Goal: Task Accomplishment & Management: Complete application form

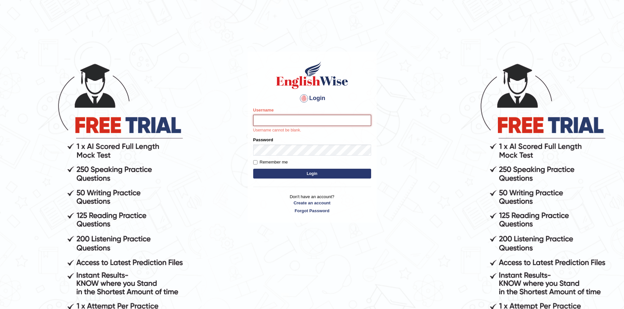
click at [281, 123] on input "Username" at bounding box center [312, 120] width 118 height 11
type input "Larisse"
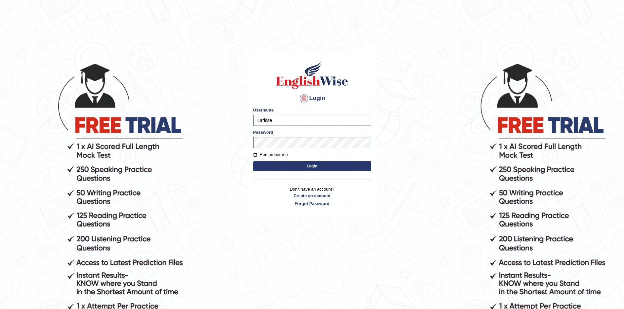
click at [256, 155] on input "Remember me" at bounding box center [255, 155] width 4 height 4
checkbox input "true"
click at [265, 167] on button "Login" at bounding box center [312, 166] width 118 height 10
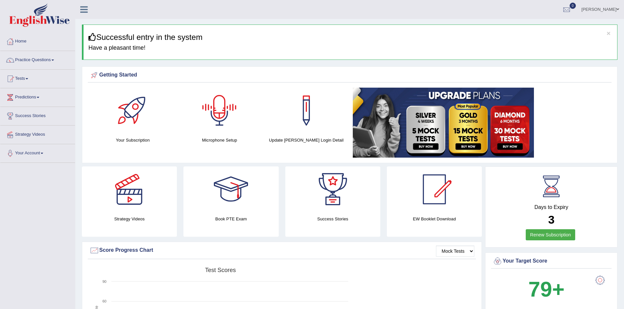
click at [220, 113] on div at bounding box center [219, 111] width 46 height 46
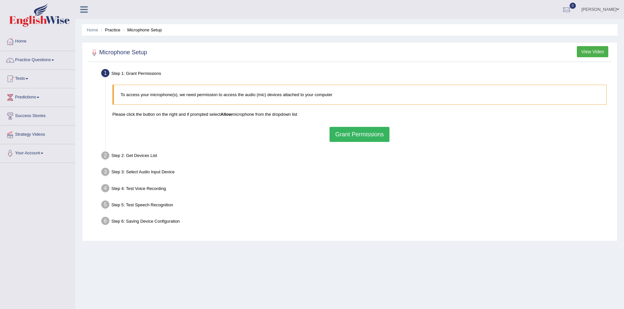
click at [377, 139] on button "Grant Permissions" at bounding box center [359, 134] width 60 height 15
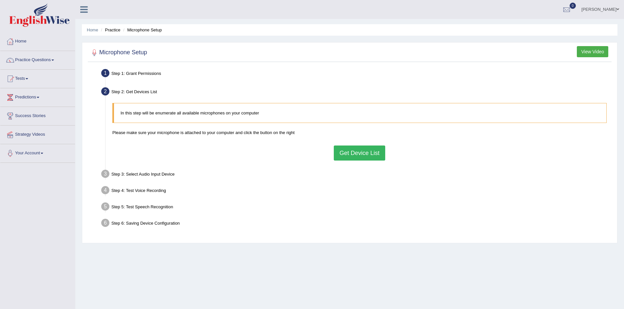
click at [349, 152] on button "Get Device List" at bounding box center [359, 153] width 51 height 15
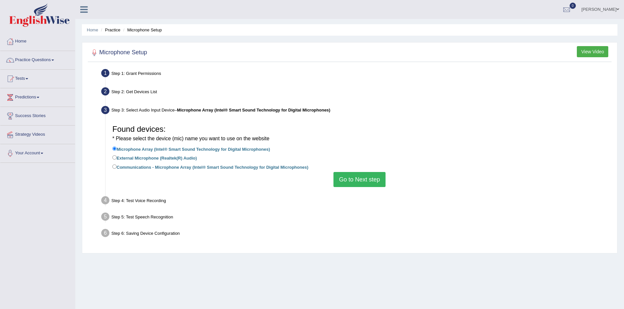
click at [344, 178] on button "Go to Next step" at bounding box center [359, 179] width 52 height 15
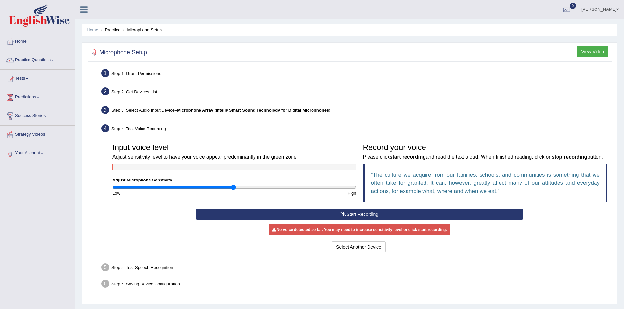
click at [358, 220] on button "Start Recording" at bounding box center [359, 214] width 327 height 11
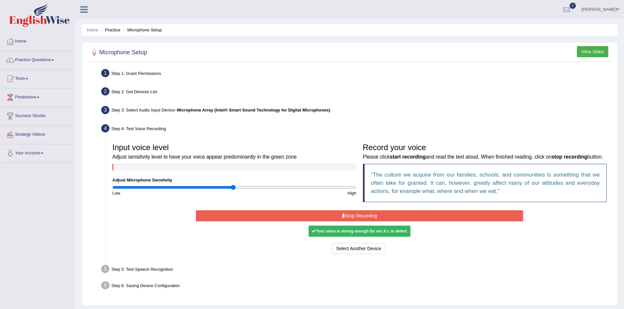
click at [363, 222] on button "Stop Recording" at bounding box center [359, 215] width 327 height 11
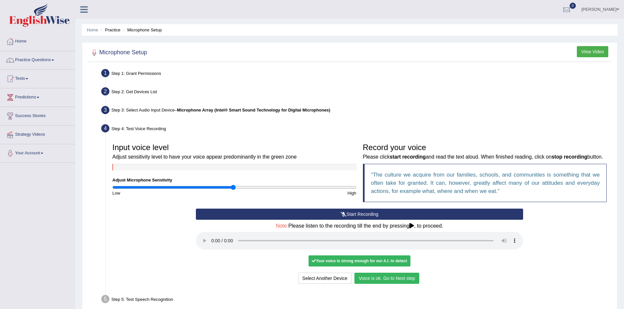
click at [397, 284] on button "Voice is ok. Go to Next step" at bounding box center [386, 278] width 65 height 11
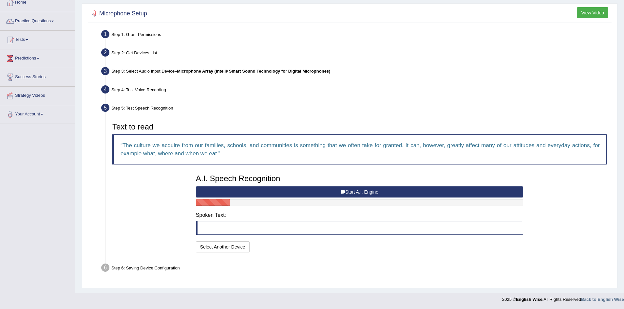
scroll to position [39, 0]
click at [359, 192] on button "Start A.I. Engine" at bounding box center [359, 191] width 327 height 11
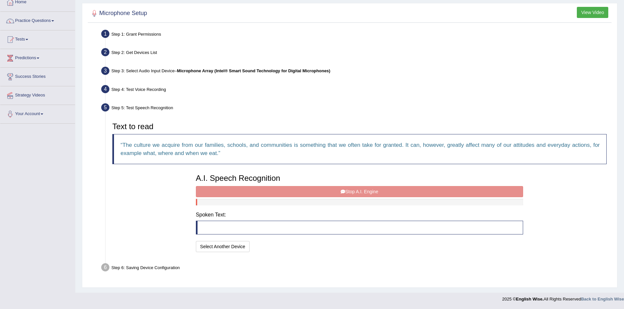
click at [338, 192] on div "A.I. Speech Recognition Start A.I. Engine Stop A.I. Engine Note: Please listen …" at bounding box center [359, 212] width 334 height 83
click at [289, 193] on div "A.I. Speech Recognition Start A.I. Engine Stop A.I. Engine Note: Please listen …" at bounding box center [359, 212] width 334 height 83
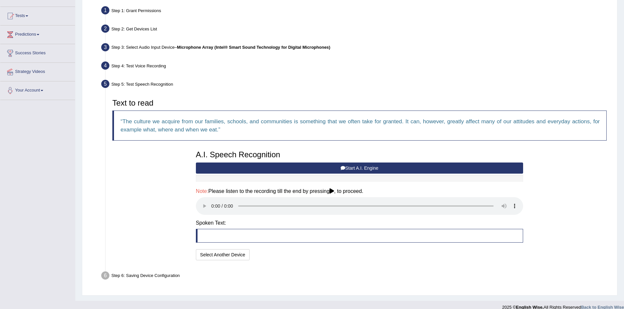
scroll to position [71, 0]
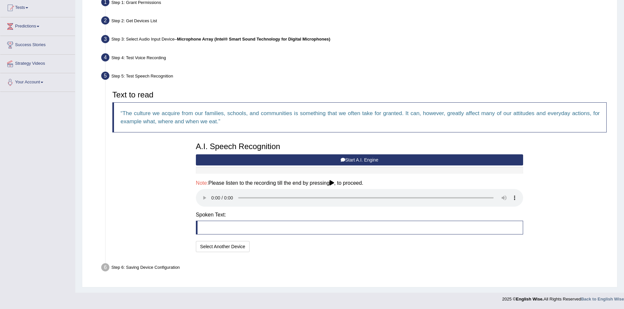
click at [549, 178] on div "Text to read The culture we acquire from our families, schools, and communities…" at bounding box center [359, 170] width 500 height 167
click at [240, 247] on button "Select Another Device" at bounding box center [223, 246] width 54 height 11
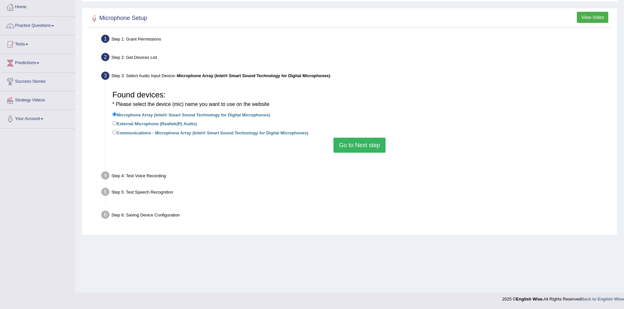
scroll to position [34, 0]
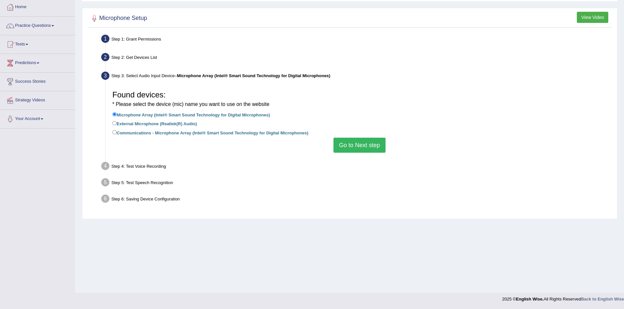
click at [354, 149] on button "Go to Next step" at bounding box center [359, 145] width 52 height 15
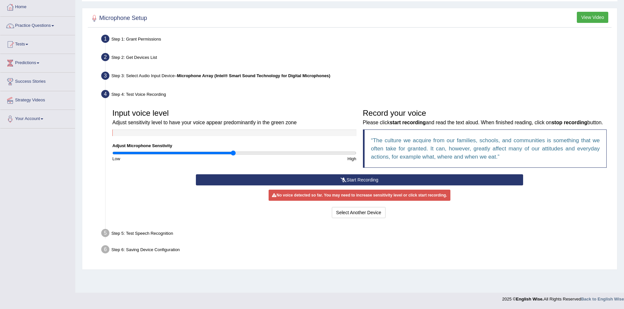
click at [374, 186] on button "Start Recording" at bounding box center [359, 179] width 327 height 11
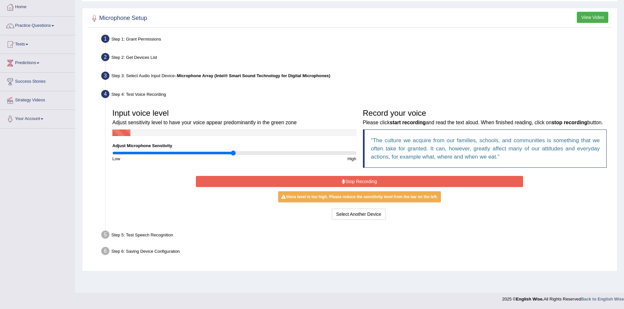
click at [360, 187] on button "Stop Recording" at bounding box center [359, 181] width 327 height 11
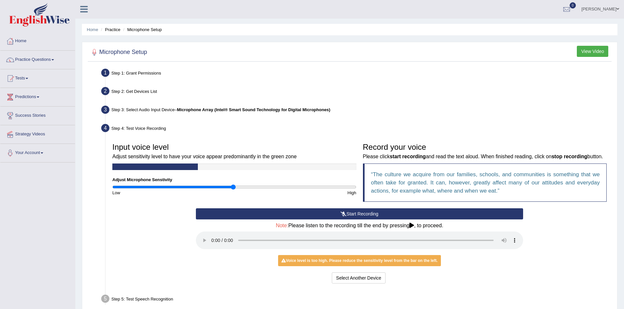
scroll to position [0, 0]
click at [41, 104] on link "Predictions" at bounding box center [37, 96] width 75 height 16
click at [26, 74] on link "Tests" at bounding box center [37, 78] width 75 height 16
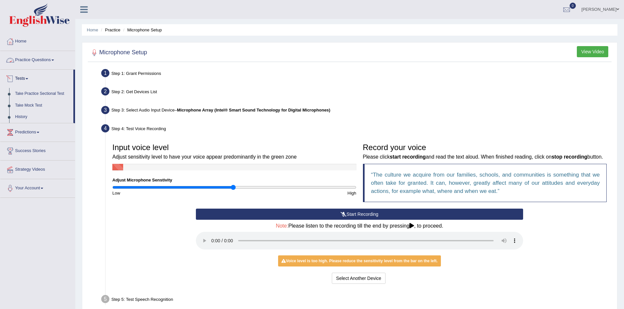
click at [35, 56] on link "Practice Questions" at bounding box center [37, 59] width 75 height 16
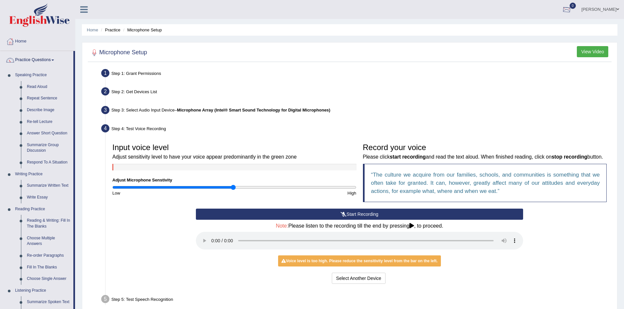
click at [592, 9] on link "[PERSON_NAME]" at bounding box center [599, 8] width 47 height 17
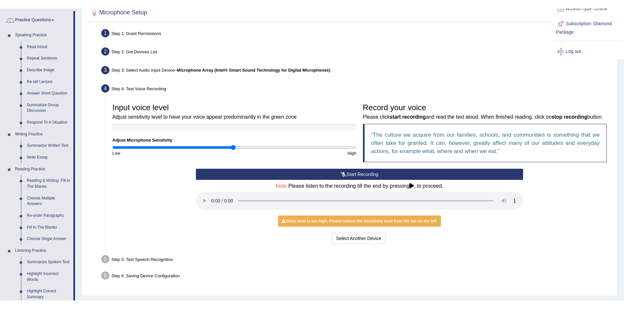
scroll to position [98, 0]
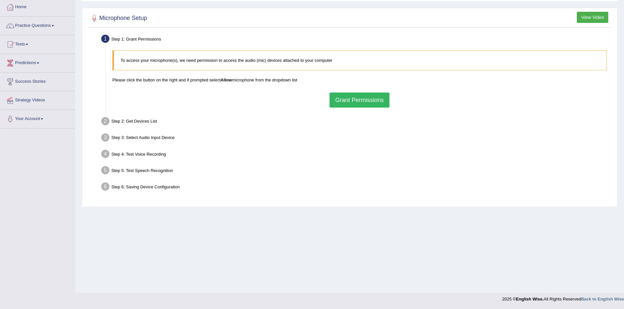
click at [346, 96] on button "Grant Permissions" at bounding box center [359, 100] width 60 height 15
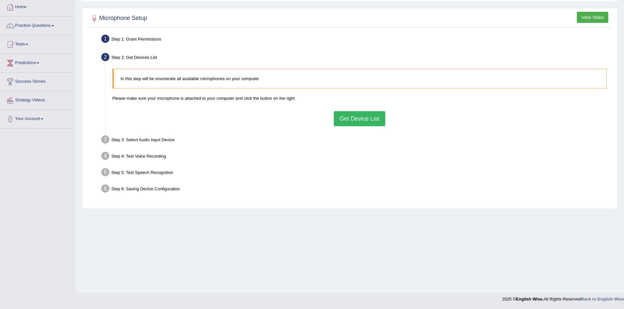
click at [343, 116] on button "Get Device List" at bounding box center [359, 118] width 51 height 15
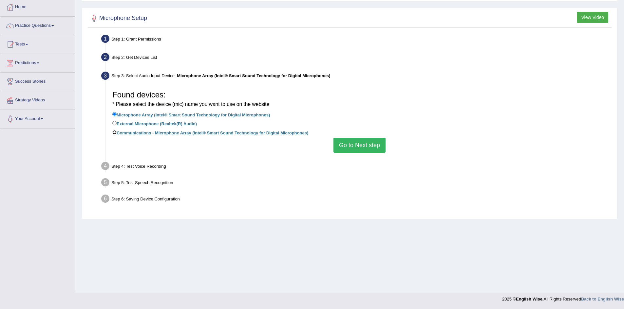
click at [113, 133] on input "Communications - Microphone Array (Intel® Smart Sound Technology for Digital Mi…" at bounding box center [114, 132] width 4 height 4
radio input "true"
click at [353, 143] on button "Go to Next step" at bounding box center [359, 145] width 52 height 15
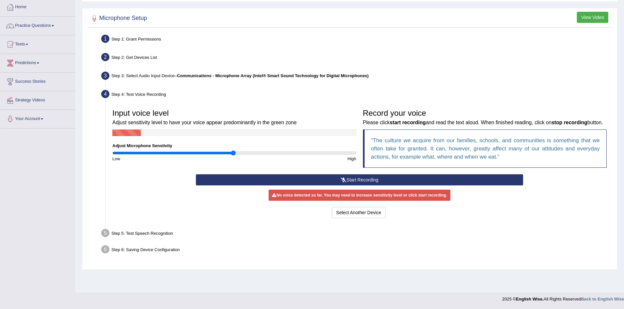
click at [411, 186] on button "Start Recording" at bounding box center [359, 179] width 327 height 11
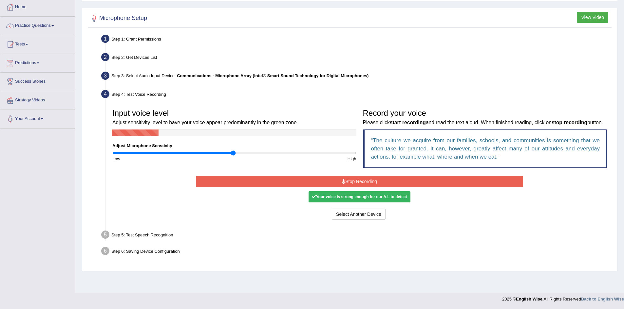
click at [390, 203] on div "Your voice is strong enough for our A.I. to detect" at bounding box center [358, 196] width 101 height 11
click at [379, 187] on button "Stop Recording" at bounding box center [359, 181] width 327 height 11
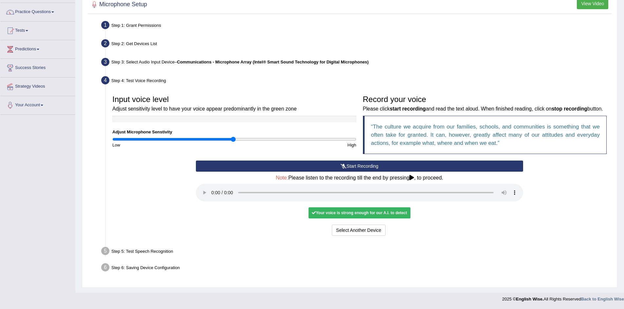
scroll to position [57, 0]
click at [390, 230] on button "Voice is ok. Go to Next step" at bounding box center [386, 230] width 65 height 11
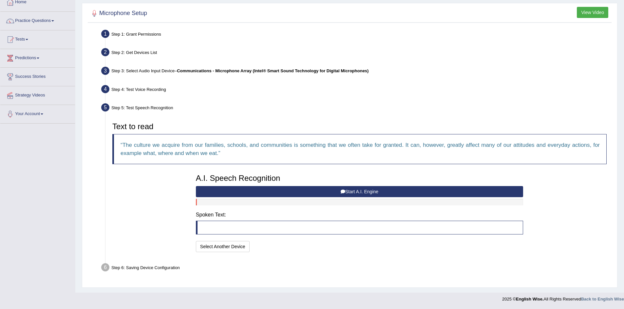
scroll to position [39, 0]
click at [350, 192] on button "Start A.I. Engine" at bounding box center [359, 191] width 327 height 11
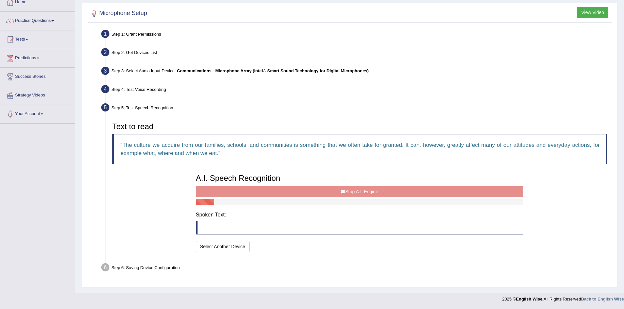
click at [334, 192] on div "A.I. Speech Recognition Start A.I. Engine Stop A.I. Engine Note: Please listen …" at bounding box center [359, 212] width 334 height 83
click at [229, 249] on button "Select Another Device" at bounding box center [223, 246] width 54 height 11
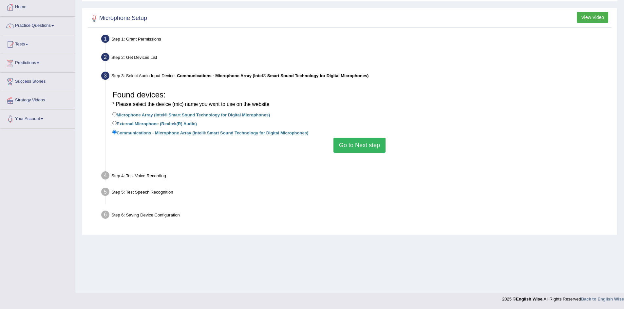
scroll to position [34, 0]
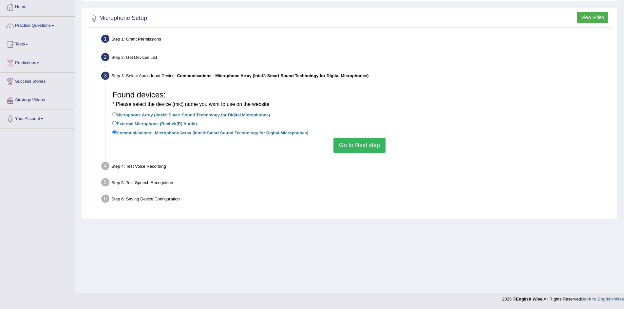
click at [117, 122] on label "External Microphone (Realtek(R) Audio)" at bounding box center [154, 123] width 84 height 7
click at [117, 122] on input "External Microphone (Realtek(R) Audio)" at bounding box center [114, 123] width 4 height 4
radio input "true"
click at [117, 122] on label "External Microphone (Realtek(R) Audio)" at bounding box center [154, 123] width 84 height 7
click at [117, 122] on input "External Microphone (Realtek(R) Audio)" at bounding box center [114, 123] width 4 height 4
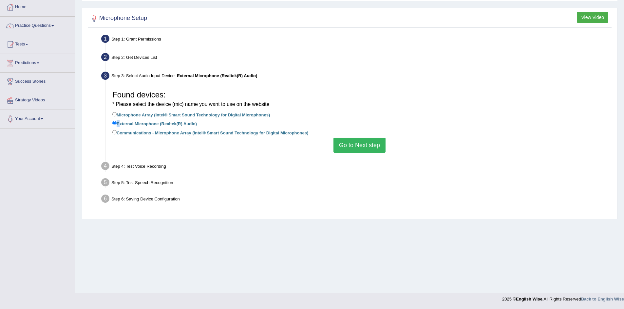
click at [358, 147] on button "Go to Next step" at bounding box center [359, 145] width 52 height 15
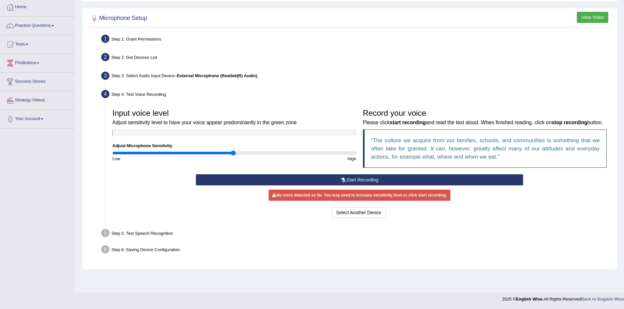
click at [336, 186] on button "Start Recording" at bounding box center [359, 179] width 327 height 11
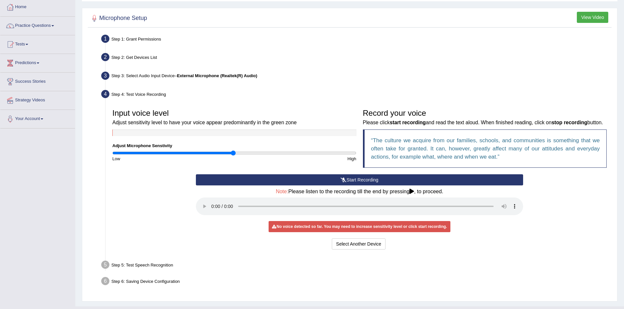
click at [250, 186] on button "Start Recording" at bounding box center [359, 179] width 327 height 11
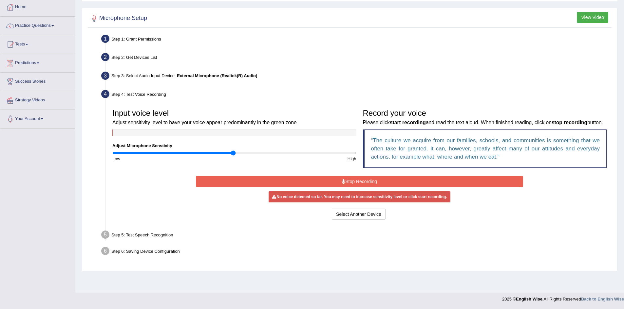
click at [333, 187] on button "Stop Recording" at bounding box center [359, 181] width 327 height 11
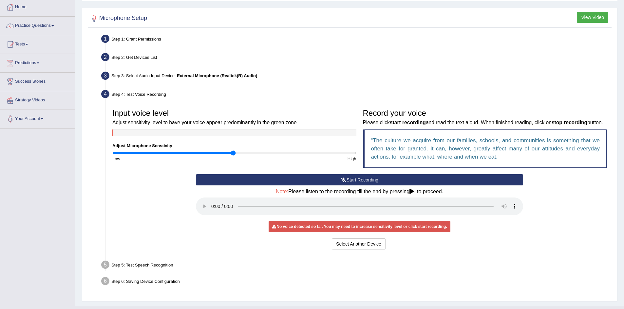
click at [312, 186] on button "Start Recording" at bounding box center [359, 179] width 327 height 11
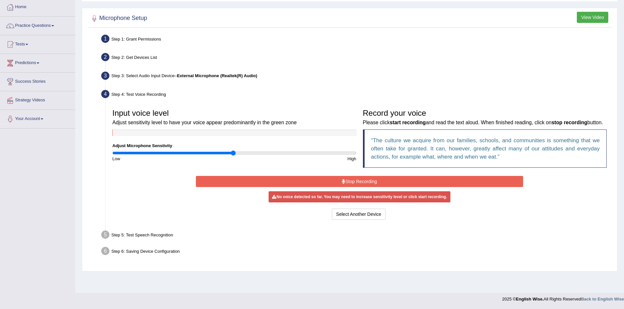
click at [340, 187] on button "Stop Recording" at bounding box center [359, 181] width 327 height 11
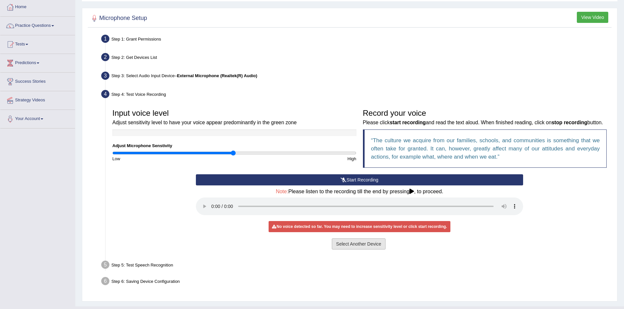
click at [374, 250] on button "Select Another Device" at bounding box center [359, 244] width 54 height 11
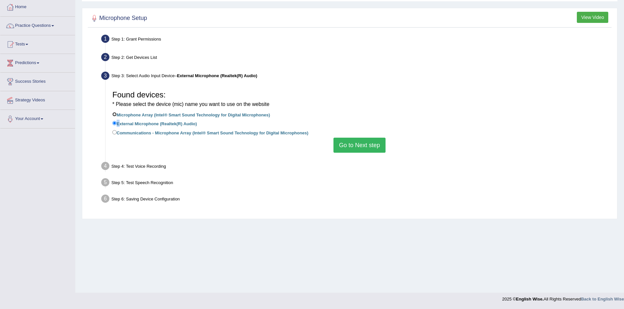
click at [115, 114] on input "Microphone Array (Intel® Smart Sound Technology for Digital Microphones)" at bounding box center [114, 114] width 4 height 4
radio input "true"
click at [116, 131] on input "Communications - Microphone Array (Intel® Smart Sound Technology for Digital Mi…" at bounding box center [114, 132] width 4 height 4
radio input "true"
click at [388, 154] on div "Found devices: * Please select the device (mic) name you want to use on the web…" at bounding box center [359, 120] width 500 height 72
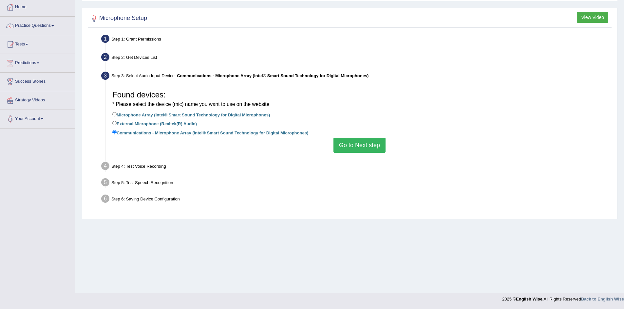
click at [379, 145] on button "Go to Next step" at bounding box center [359, 145] width 52 height 15
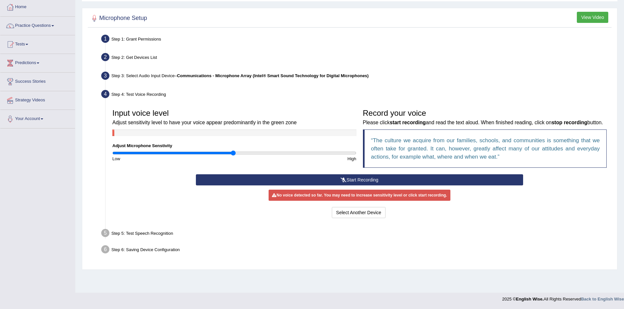
click at [337, 186] on button "Start Recording" at bounding box center [359, 179] width 327 height 11
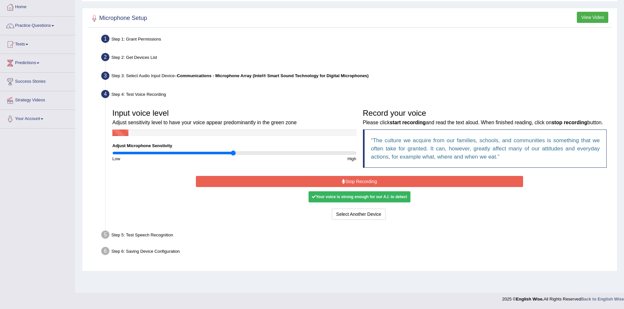
click at [365, 187] on button "Stop Recording" at bounding box center [359, 181] width 327 height 11
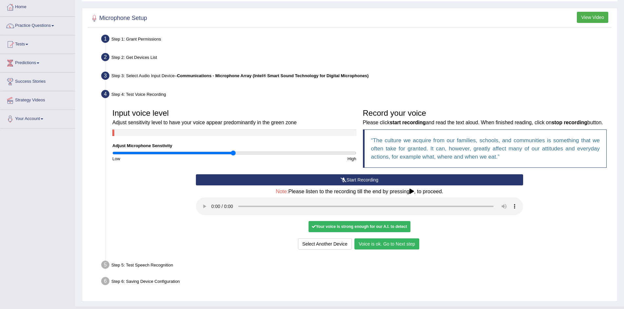
click at [366, 250] on button "Voice is ok. Go to Next step" at bounding box center [386, 244] width 65 height 11
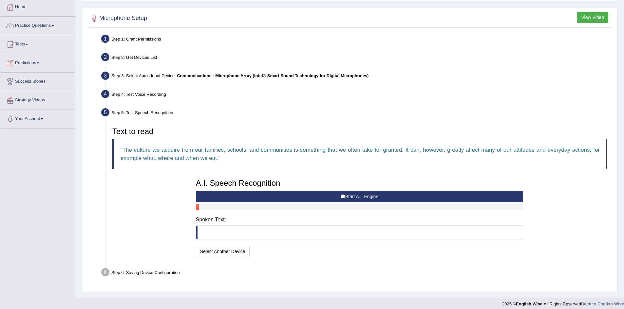
click at [355, 197] on button "Start A.I. Engine" at bounding box center [359, 196] width 327 height 11
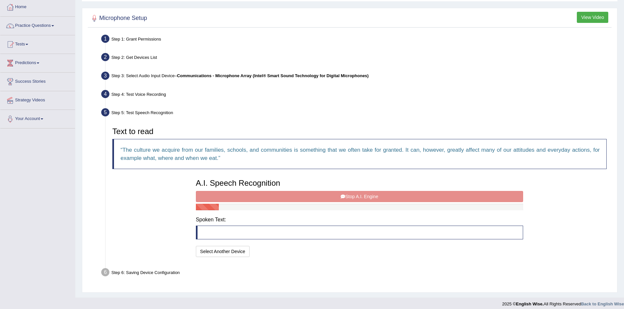
click at [343, 194] on div "A.I. Speech Recognition Start A.I. Engine Stop A.I. Engine Note: Please listen …" at bounding box center [359, 217] width 334 height 83
click at [307, 199] on div "A.I. Speech Recognition Start A.I. Engine Stop A.I. Engine Note: Please listen …" at bounding box center [359, 217] width 334 height 83
click at [217, 250] on button "Select Another Device" at bounding box center [223, 251] width 54 height 11
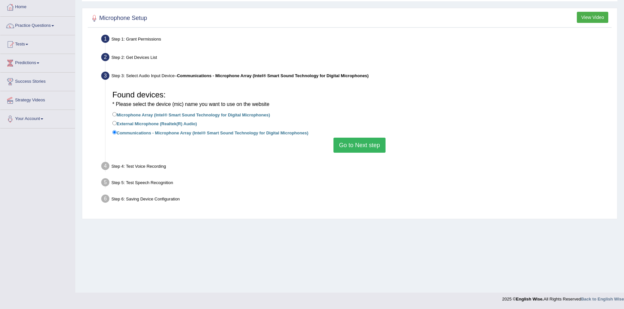
click at [337, 147] on button "Go to Next step" at bounding box center [359, 145] width 52 height 15
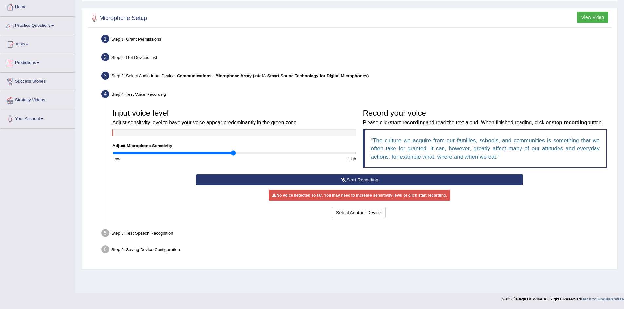
click at [376, 186] on button "Start Recording" at bounding box center [359, 179] width 327 height 11
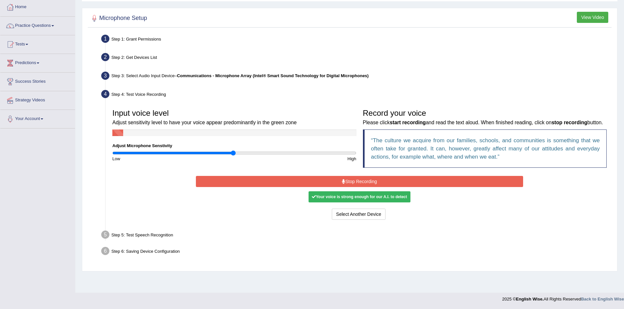
click at [336, 187] on button "Stop Recording" at bounding box center [359, 181] width 327 height 11
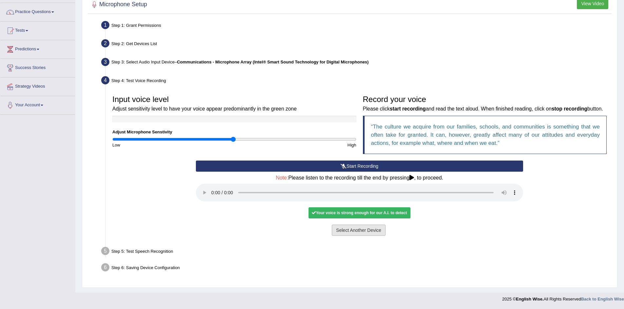
scroll to position [57, 0]
click at [378, 229] on button "Voice is ok. Go to Next step" at bounding box center [386, 230] width 65 height 11
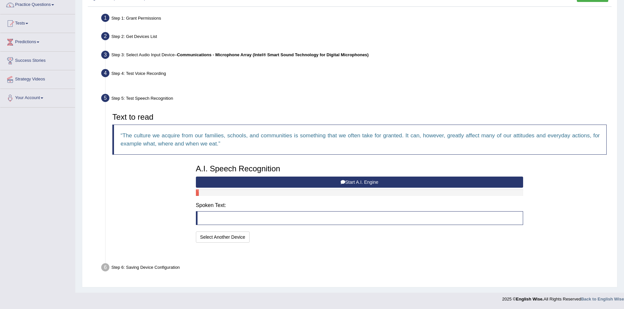
scroll to position [39, 0]
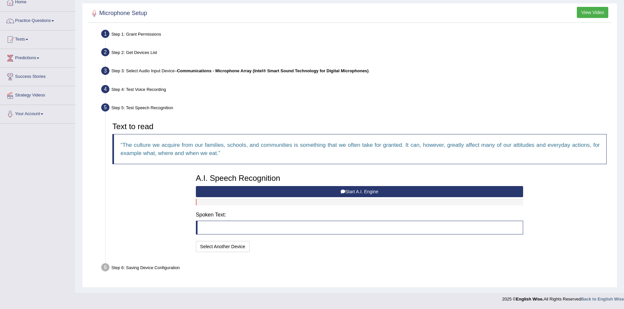
click at [345, 194] on button "Start A.I. Engine" at bounding box center [359, 191] width 327 height 11
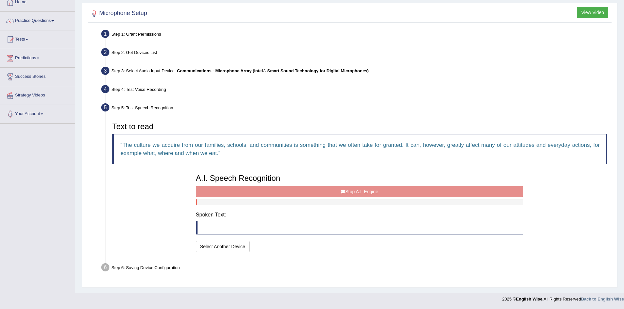
click at [300, 192] on div "A.I. Speech Recognition Start A.I. Engine Stop A.I. Engine Note: Please listen …" at bounding box center [359, 212] width 334 height 83
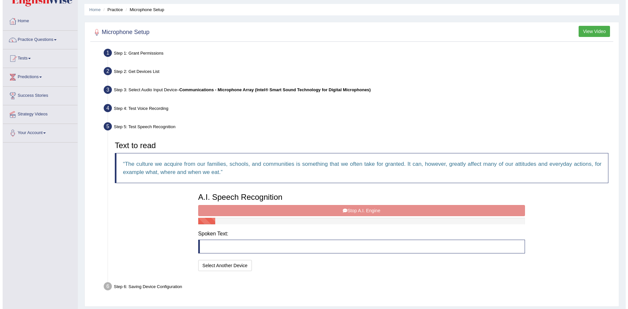
scroll to position [0, 0]
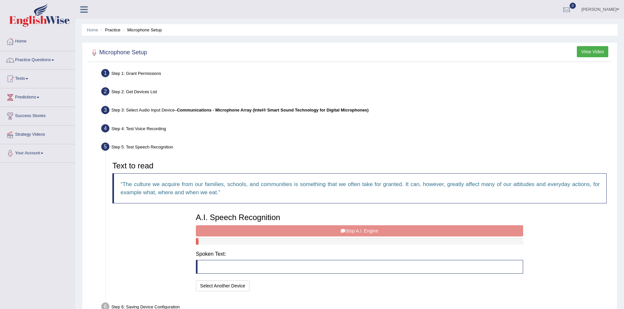
click at [605, 54] on button "View Video" at bounding box center [591, 51] width 31 height 11
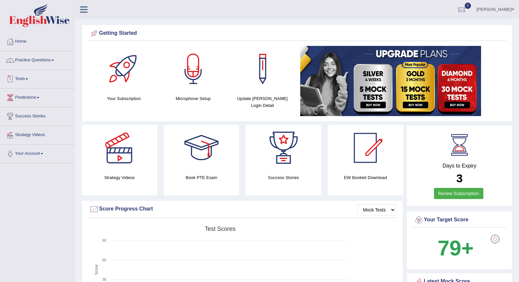
click at [30, 63] on link "Practice Questions" at bounding box center [37, 59] width 75 height 16
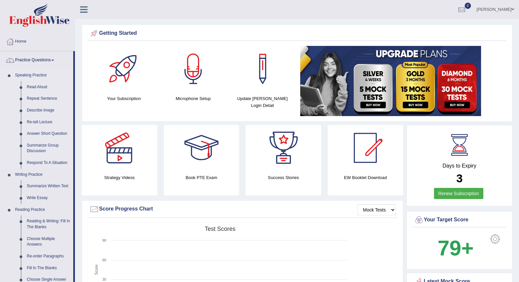
click at [30, 76] on link "Speaking Practice" at bounding box center [42, 75] width 61 height 12
click at [38, 85] on link "Read Aloud" at bounding box center [48, 87] width 49 height 12
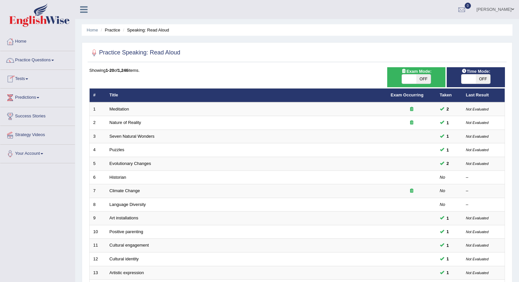
click at [413, 75] on span at bounding box center [409, 78] width 14 height 9
click at [409, 80] on span at bounding box center [409, 78] width 14 height 9
checkbox input "true"
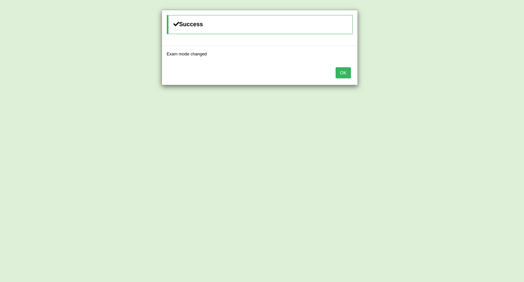
click at [343, 72] on button "OK" at bounding box center [343, 72] width 15 height 11
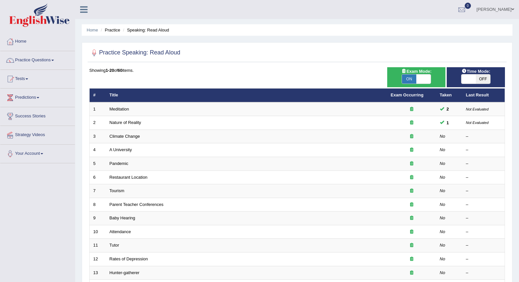
click at [468, 82] on span at bounding box center [469, 78] width 14 height 9
click at [464, 76] on span at bounding box center [469, 78] width 14 height 9
checkbox input "true"
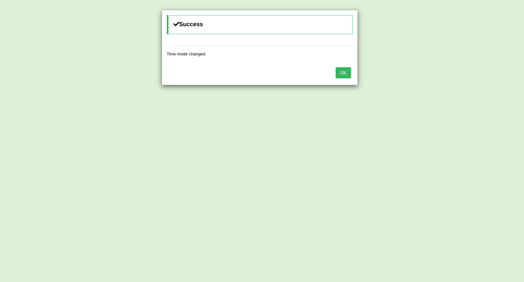
click at [344, 71] on button "OK" at bounding box center [343, 72] width 15 height 11
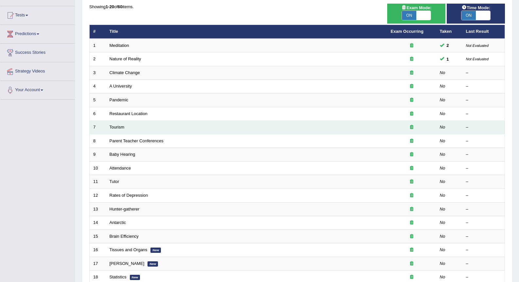
scroll to position [65, 0]
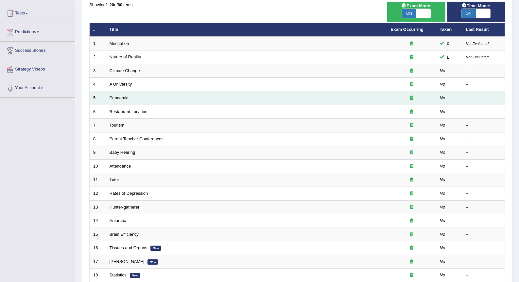
click at [160, 98] on td "Pandemic" at bounding box center [247, 98] width 282 height 14
click at [126, 98] on link "Pandemic" at bounding box center [119, 97] width 19 height 5
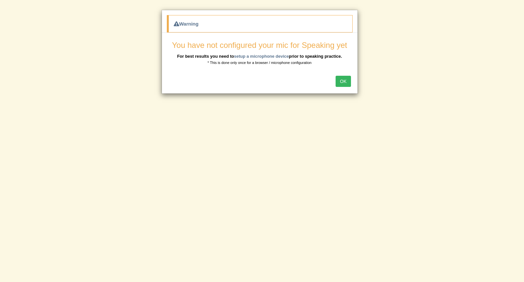
click at [344, 81] on button "OK" at bounding box center [343, 81] width 15 height 11
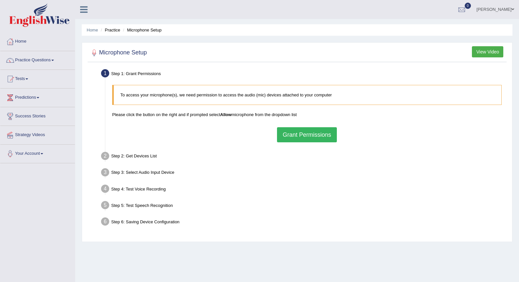
click at [320, 137] on button "Grant Permissions" at bounding box center [307, 134] width 60 height 15
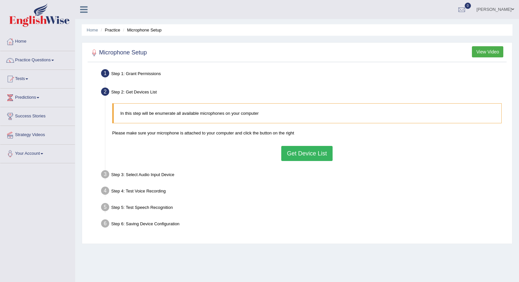
click at [314, 151] on button "Get Device List" at bounding box center [307, 153] width 51 height 15
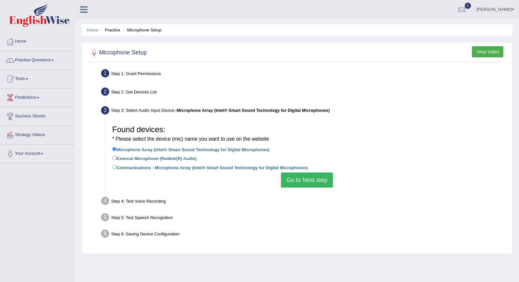
click at [296, 181] on button "Go to Next step" at bounding box center [307, 179] width 52 height 15
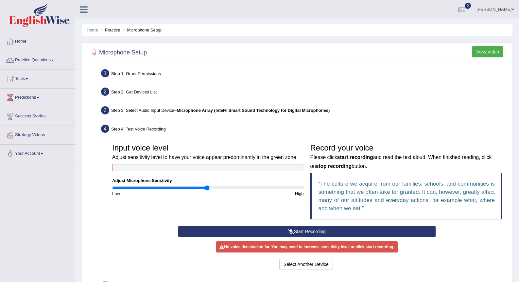
click at [299, 231] on button "Start Recording" at bounding box center [307, 231] width 258 height 11
click at [0, 0] on button "Stop Recording" at bounding box center [0, 0] width 0 height 0
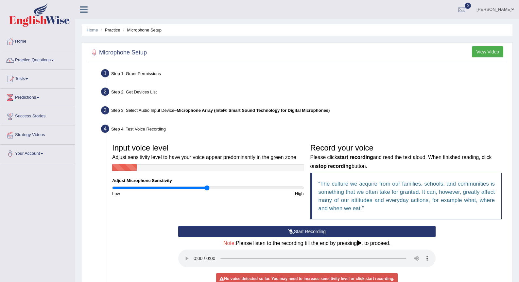
click at [335, 233] on button "Start Recording" at bounding box center [307, 231] width 258 height 11
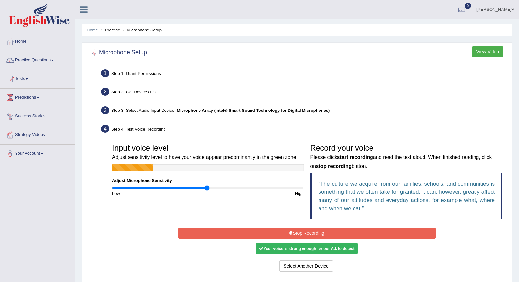
click at [327, 230] on button "Stop Recording" at bounding box center [307, 232] width 258 height 11
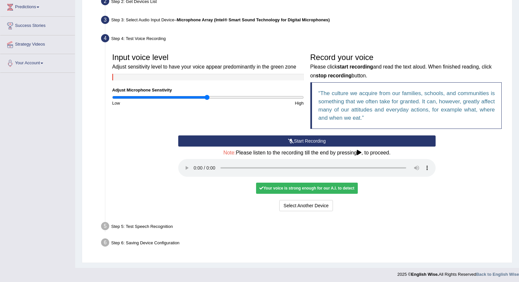
scroll to position [93, 0]
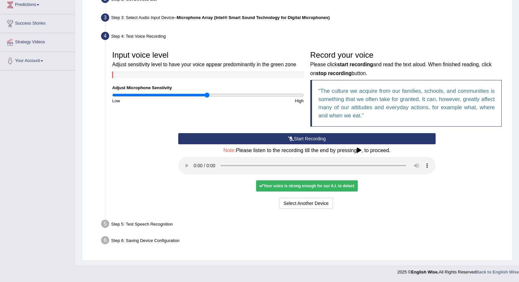
click at [304, 183] on div "Your voice is strong enough for our A.I. to detect" at bounding box center [306, 185] width 101 height 11
click at [304, 187] on div "Your voice is strong enough for our A.I. to detect" at bounding box center [306, 185] width 101 height 11
click at [342, 202] on button "Voice is ok. Go to Next step" at bounding box center [334, 202] width 65 height 11
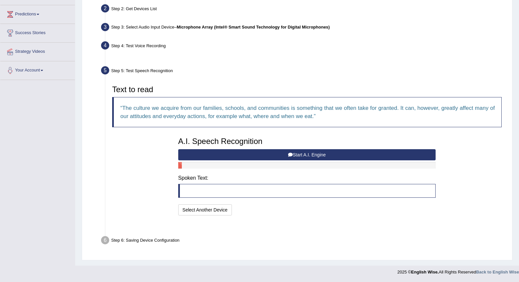
scroll to position [67, 0]
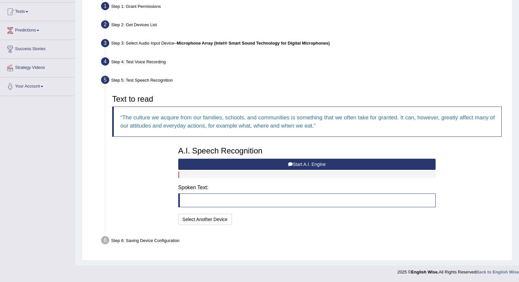
click at [246, 162] on button "Start A.I. Engine" at bounding box center [307, 163] width 258 height 11
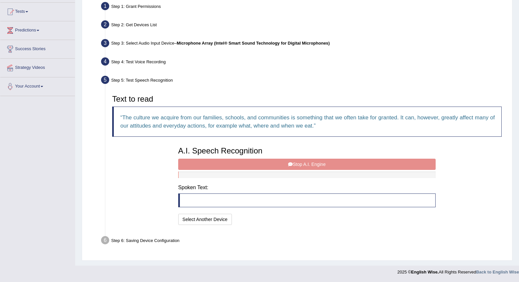
click at [255, 167] on div "A.I. Speech Recognition Start A.I. Engine Stop A.I. Engine Note: Please listen …" at bounding box center [307, 184] width 264 height 83
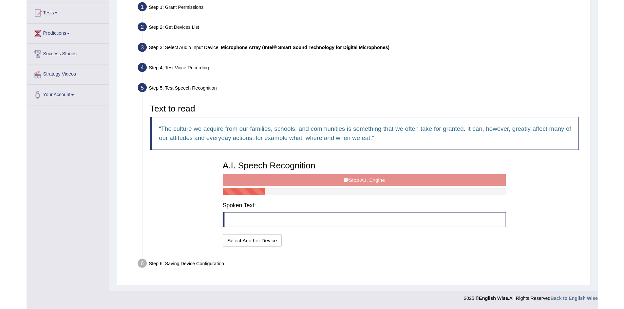
scroll to position [39, 0]
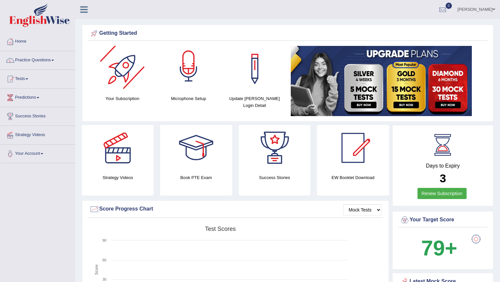
click at [178, 81] on div at bounding box center [189, 69] width 46 height 46
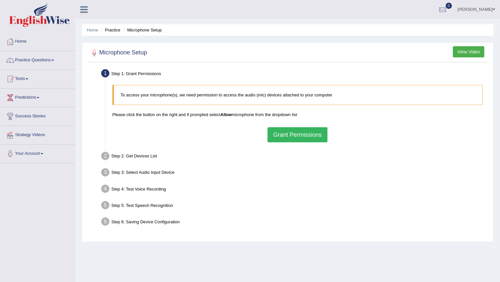
click at [277, 131] on button "Grant Permissions" at bounding box center [297, 134] width 60 height 15
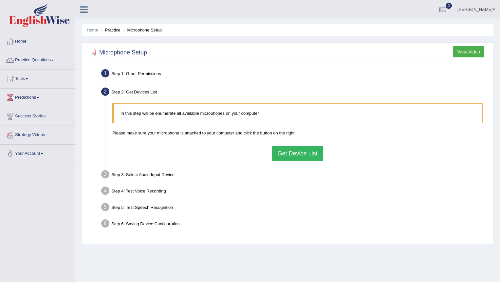
click at [286, 150] on button "Get Device List" at bounding box center [297, 153] width 51 height 15
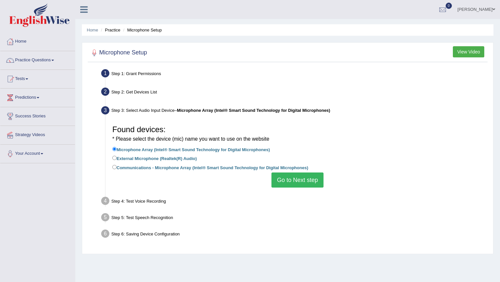
click at [285, 183] on button "Go to Next step" at bounding box center [297, 179] width 52 height 15
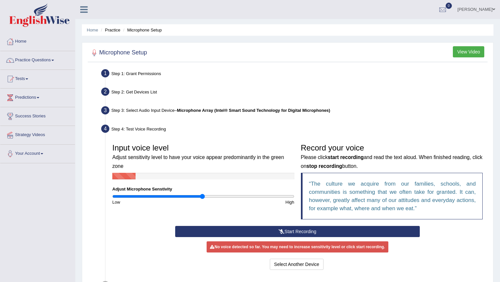
click at [386, 231] on button "Start Recording" at bounding box center [297, 231] width 245 height 11
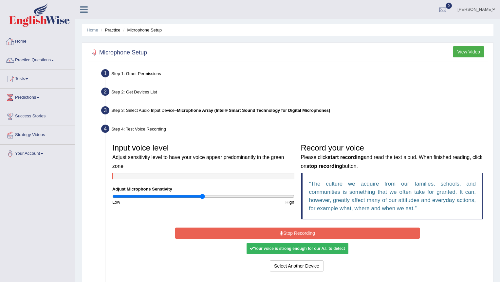
click at [241, 234] on button "Stop Recording" at bounding box center [297, 232] width 245 height 11
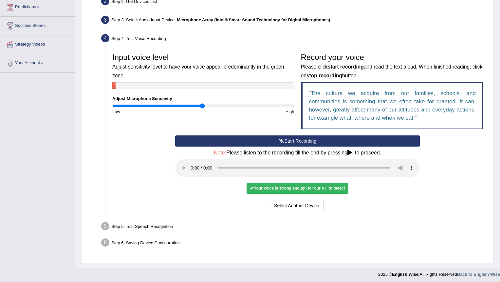
scroll to position [93, 0]
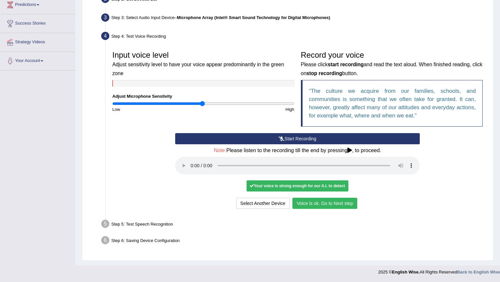
click at [342, 204] on button "Voice is ok. Go to Next step" at bounding box center [324, 202] width 65 height 11
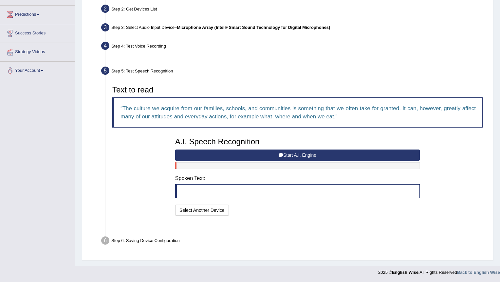
scroll to position [67, 0]
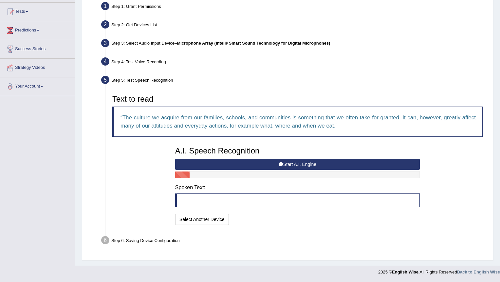
click at [329, 164] on button "Start A.I. Engine" at bounding box center [297, 163] width 245 height 11
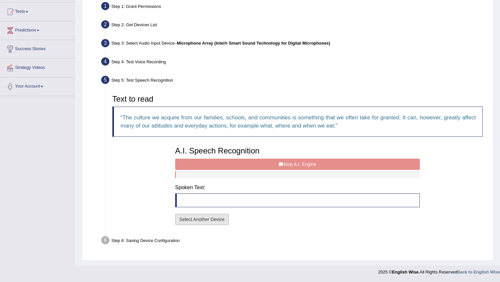
click at [193, 222] on button "Select Another Device" at bounding box center [202, 218] width 54 height 11
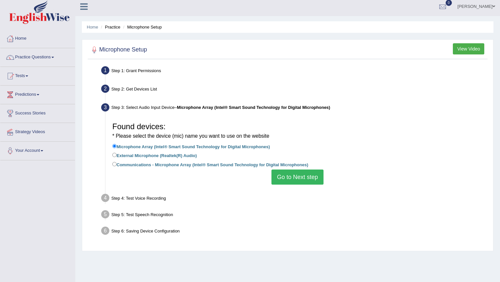
scroll to position [0, 0]
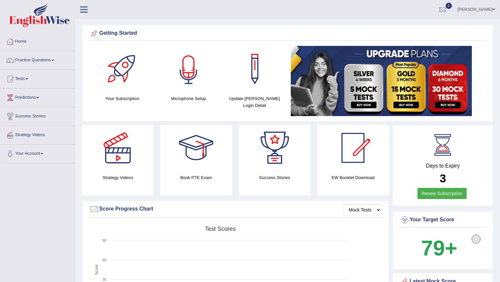
click at [193, 87] on div at bounding box center [189, 69] width 46 height 46
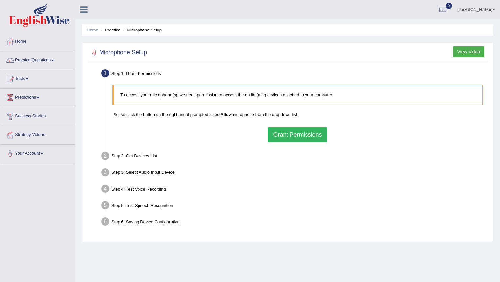
click at [306, 138] on button "Grant Permissions" at bounding box center [297, 134] width 60 height 15
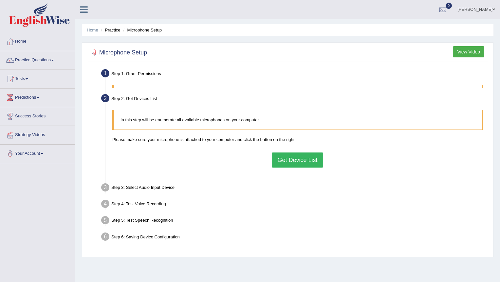
click at [308, 135] on div "In this step will be enumerate all available microphones on your computer Pleas…" at bounding box center [297, 141] width 377 height 70
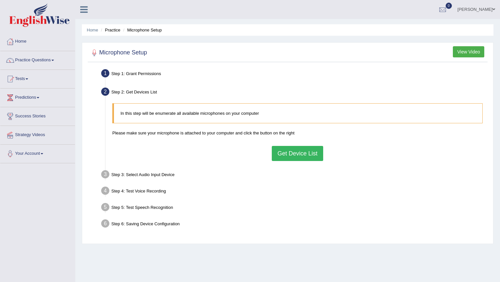
click at [295, 156] on button "Get Device List" at bounding box center [297, 153] width 51 height 15
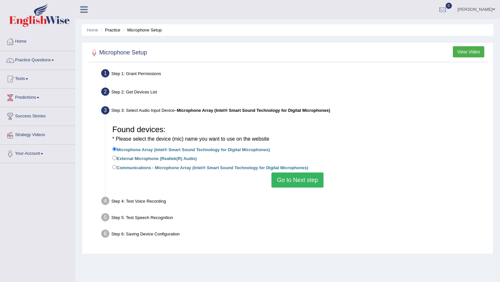
click at [287, 176] on button "Go to Next step" at bounding box center [297, 179] width 52 height 15
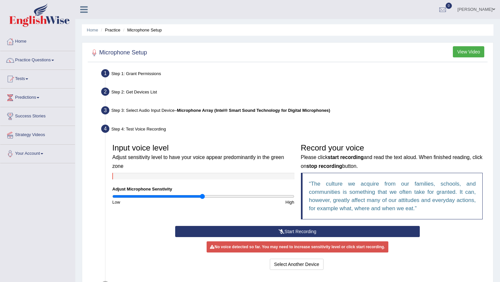
click at [351, 233] on button "Start Recording" at bounding box center [297, 231] width 245 height 11
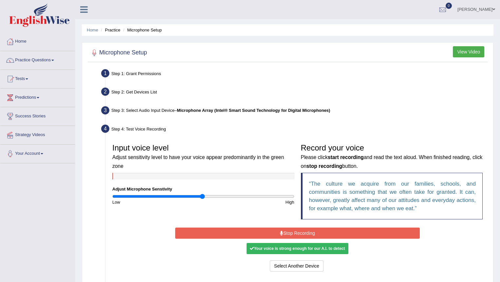
click at [315, 231] on button "Stop Recording" at bounding box center [297, 232] width 245 height 11
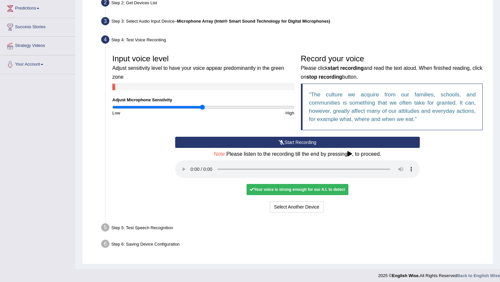
scroll to position [93, 0]
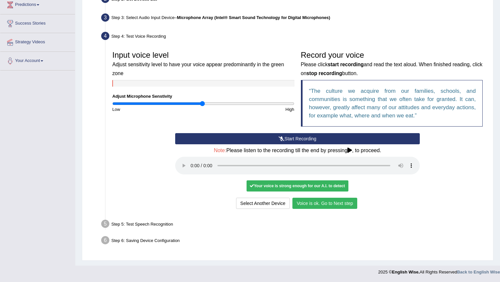
click at [332, 200] on button "Voice is ok. Go to Next step" at bounding box center [324, 202] width 65 height 11
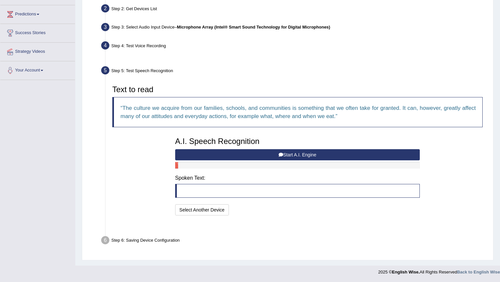
scroll to position [67, 0]
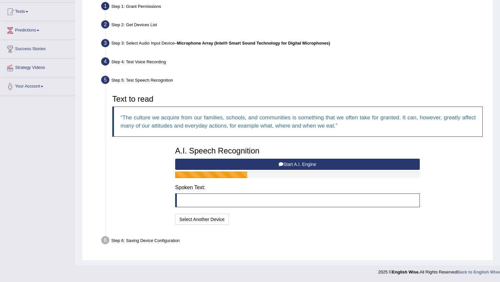
click at [296, 162] on button "Start A.I. Engine" at bounding box center [297, 163] width 245 height 11
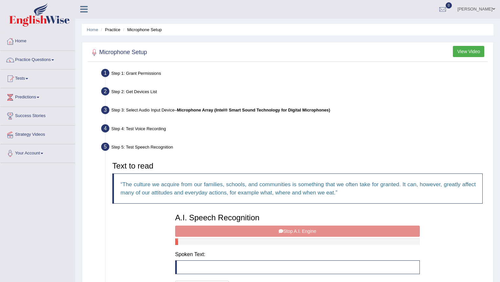
scroll to position [0, 0]
click at [477, 8] on link "[PERSON_NAME]" at bounding box center [475, 8] width 47 height 17
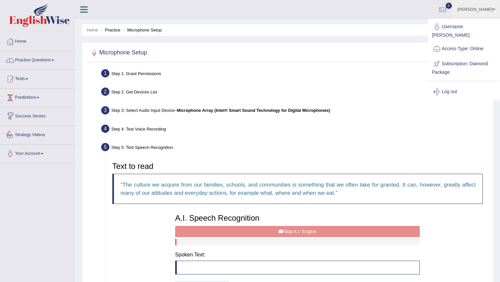
click at [34, 136] on link "Strategy Videos" at bounding box center [37, 134] width 75 height 16
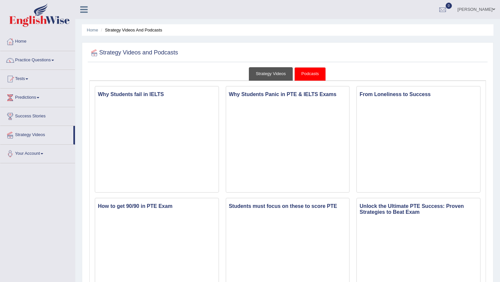
click at [283, 74] on link "Strategy Videos" at bounding box center [271, 73] width 44 height 13
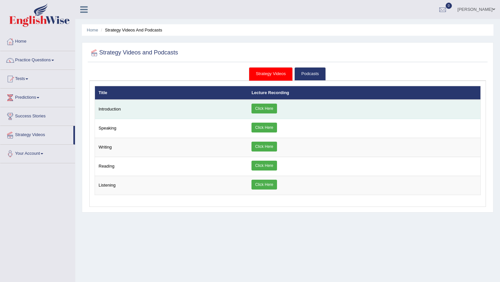
click at [117, 105] on td "Introduction" at bounding box center [171, 109] width 153 height 19
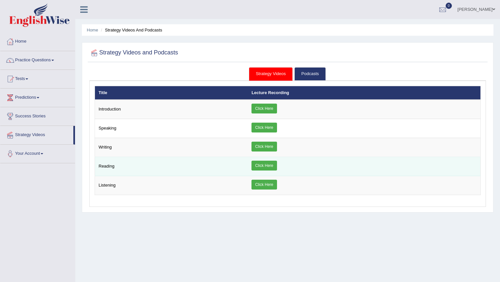
click at [263, 168] on link "Click Here" at bounding box center [263, 165] width 25 height 10
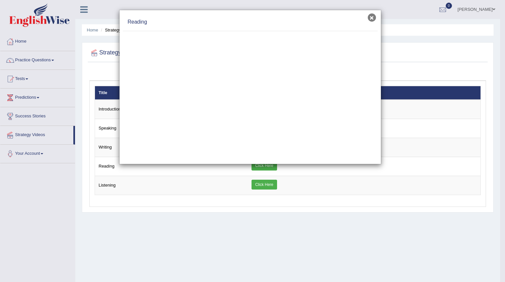
click at [370, 16] on button "×" at bounding box center [372, 17] width 8 height 8
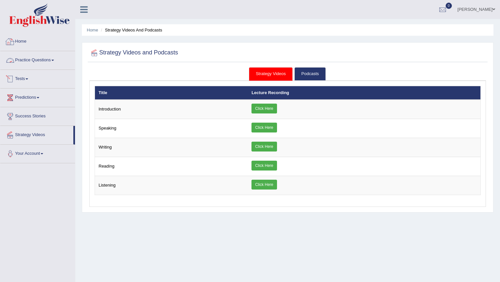
click at [25, 41] on link "Home" at bounding box center [37, 40] width 75 height 16
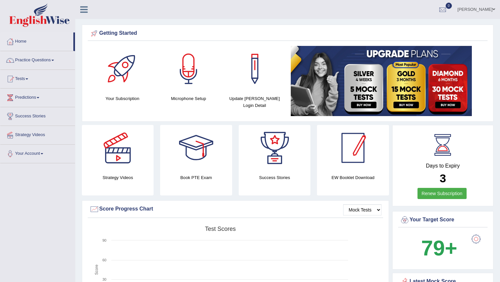
click at [355, 147] on div at bounding box center [353, 148] width 46 height 46
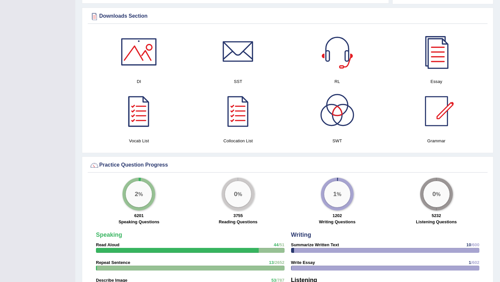
scroll to position [327, 0]
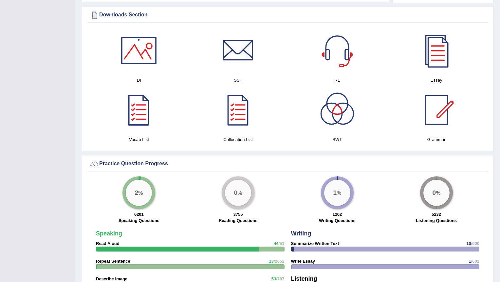
click at [140, 112] on div at bounding box center [139, 110] width 46 height 46
click at [154, 52] on div at bounding box center [139, 50] width 46 height 46
click at [246, 66] on div at bounding box center [238, 50] width 46 height 46
click at [434, 105] on div at bounding box center [436, 110] width 46 height 46
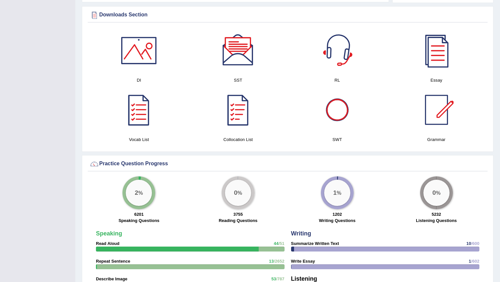
click at [343, 60] on div at bounding box center [337, 50] width 46 height 46
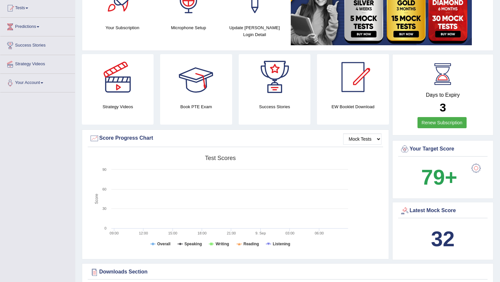
scroll to position [0, 0]
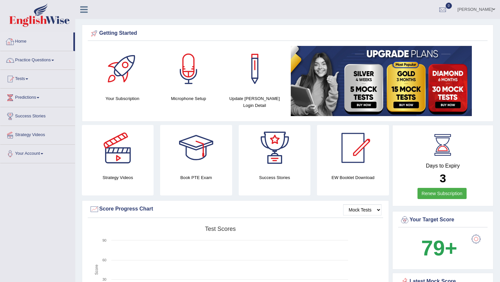
click at [22, 38] on link "Home" at bounding box center [36, 40] width 73 height 16
click at [26, 93] on link "Predictions" at bounding box center [37, 96] width 75 height 16
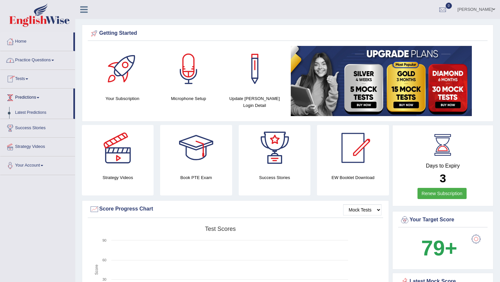
click at [29, 60] on link "Practice Questions" at bounding box center [37, 59] width 75 height 16
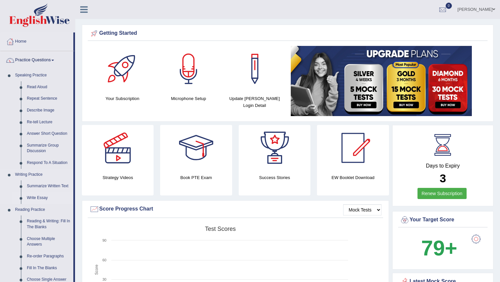
click at [37, 198] on link "Write Essay" at bounding box center [48, 198] width 49 height 12
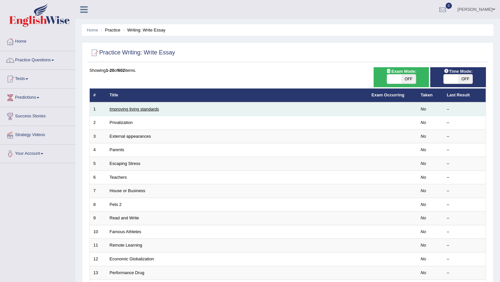
click at [144, 110] on link "Improving living standards" at bounding box center [134, 108] width 49 height 5
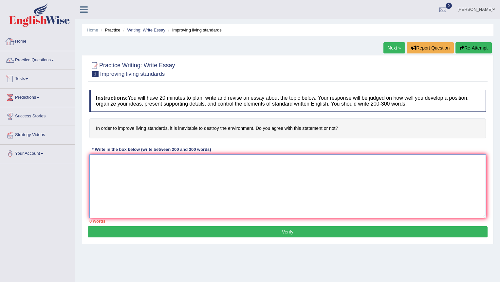
click at [191, 210] on textarea at bounding box center [287, 186] width 396 height 64
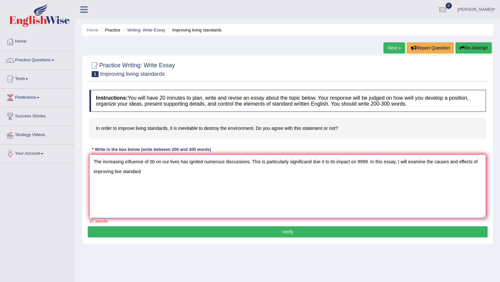
drag, startPoint x: 409, startPoint y: 162, endPoint x: 446, endPoint y: 179, distance: 40.1
click at [446, 179] on textarea "The increasing influence of 00 on our lives has ignited numerous discussions. T…" at bounding box center [287, 186] width 396 height 64
click at [154, 161] on textarea "The increasing influence of 00 on our lives has ignited numerous discussions. T…" at bounding box center [287, 186] width 396 height 64
click at [394, 161] on textarea "The increasing influence of living standards on our lives has ignited numerous …" at bounding box center [287, 186] width 396 height 64
click at [403, 162] on textarea "The increasing influence of living standards on our lives has ignited numerous …" at bounding box center [287, 186] width 396 height 64
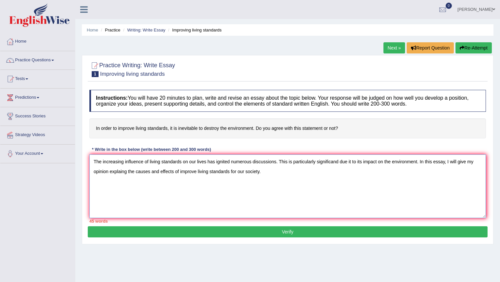
click at [268, 171] on textarea "The increasing influence of living standards on our lives has ignited numerous …" at bounding box center [287, 186] width 396 height 64
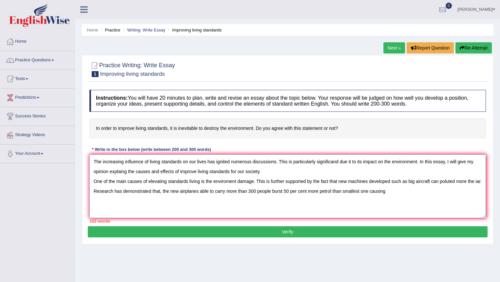
click at [201, 189] on textarea "The increasing influence of living standards on our lives has ignited numerous …" at bounding box center [287, 186] width 396 height 64
drag, startPoint x: 279, startPoint y: 190, endPoint x: 376, endPoint y: 200, distance: 97.4
click at [376, 200] on textarea "The increasing influence of living standards on our lives has ignited numerous …" at bounding box center [287, 186] width 396 height 64
drag, startPoint x: 304, startPoint y: 190, endPoint x: 162, endPoint y: 187, distance: 141.4
click at [162, 187] on textarea "The increasing influence of living standards on our lives has ignited numerous …" at bounding box center [287, 186] width 396 height 64
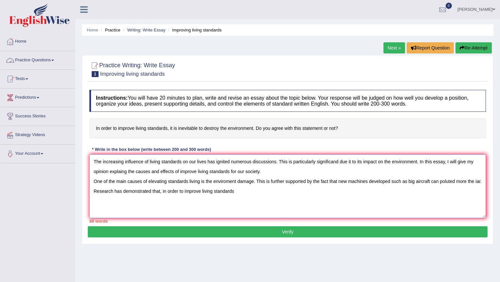
type textarea "The increasing influence of living standards on our lives has ignited numerous …"
drag, startPoint x: 165, startPoint y: 73, endPoint x: 97, endPoint y: 73, distance: 67.8
click at [97, 73] on div "Practice Writing: Write Essay 1 Improving living standards" at bounding box center [288, 70] width 400 height 23
drag, startPoint x: 122, startPoint y: 74, endPoint x: 158, endPoint y: 77, distance: 35.5
click at [158, 77] on h2 "Practice Writing: Write Essay 1 Improving living standards" at bounding box center [131, 69] width 85 height 16
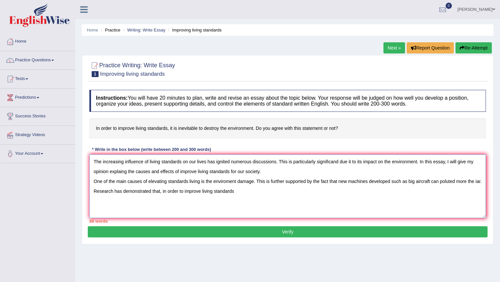
click at [241, 195] on textarea "The increasing influence of living standards on our lives has ignited numerous …" at bounding box center [287, 186] width 396 height 64
drag, startPoint x: 347, startPoint y: 130, endPoint x: 236, endPoint y: 122, distance: 111.6
click at [246, 122] on h4 "In order to improve living standards, it is inevitable to destroy the environme…" at bounding box center [287, 128] width 396 height 20
drag, startPoint x: 99, startPoint y: 129, endPoint x: 157, endPoint y: 114, distance: 60.7
click at [160, 128] on h4 "In order to improve living standards, it is inevitable to destroy the environme…" at bounding box center [287, 128] width 396 height 20
